Goal: Obtain resource: Download file/media

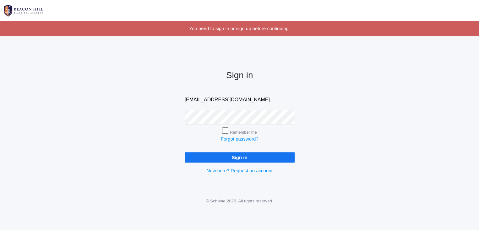
type input "[EMAIL_ADDRESS][DOMAIN_NAME]"
click at [185, 152] on input "Sign in" at bounding box center [240, 157] width 110 height 10
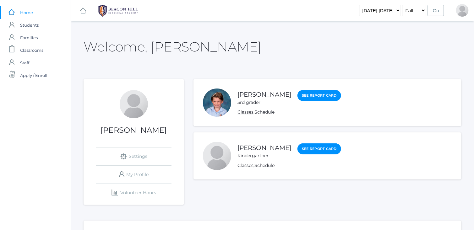
click at [251, 110] on link "Classes" at bounding box center [245, 112] width 16 height 6
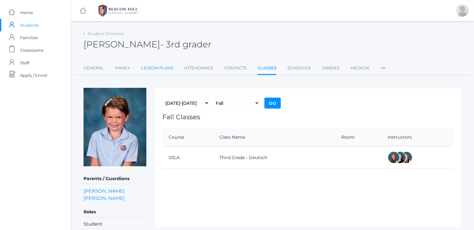
click at [163, 67] on link "Lesson Plans" at bounding box center [157, 68] width 32 height 13
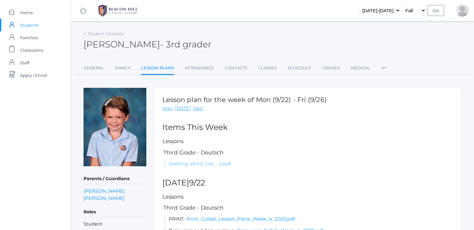
click at [218, 163] on link "Spelling_Word_List__2.pdf" at bounding box center [200, 164] width 62 height 6
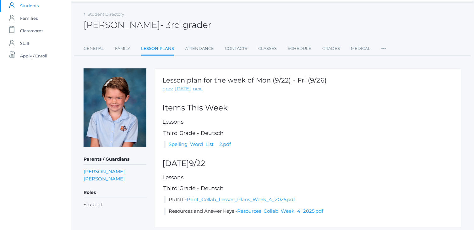
scroll to position [21, 0]
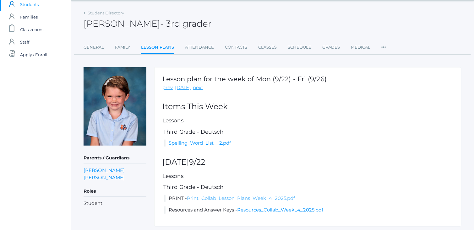
click at [230, 197] on link "Print_Collab_Lesson_Plans_Week_4_2025.pdf" at bounding box center [241, 198] width 108 height 6
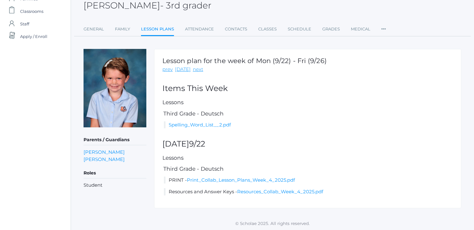
scroll to position [39, 0]
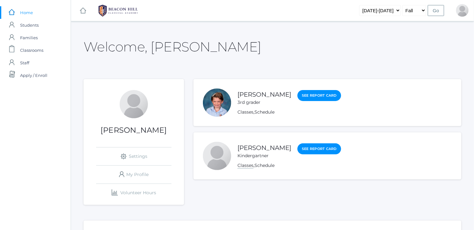
click at [250, 166] on link "Classes" at bounding box center [245, 166] width 16 height 6
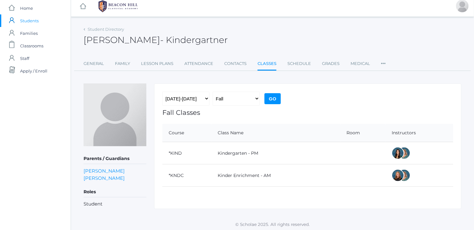
scroll to position [6, 0]
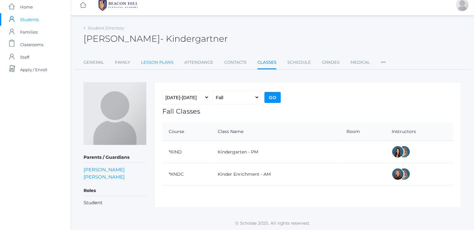
click at [162, 63] on link "Lesson Plans" at bounding box center [157, 62] width 32 height 13
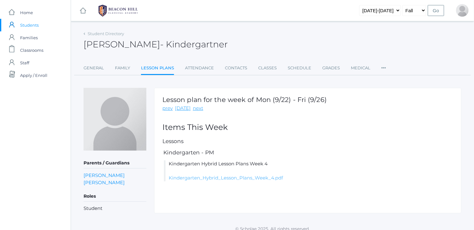
click at [225, 178] on link "Kindergarten_Hybrid_Lesson_Plans_Week_4.pdf" at bounding box center [226, 178] width 114 height 6
